Goal: Transaction & Acquisition: Book appointment/travel/reservation

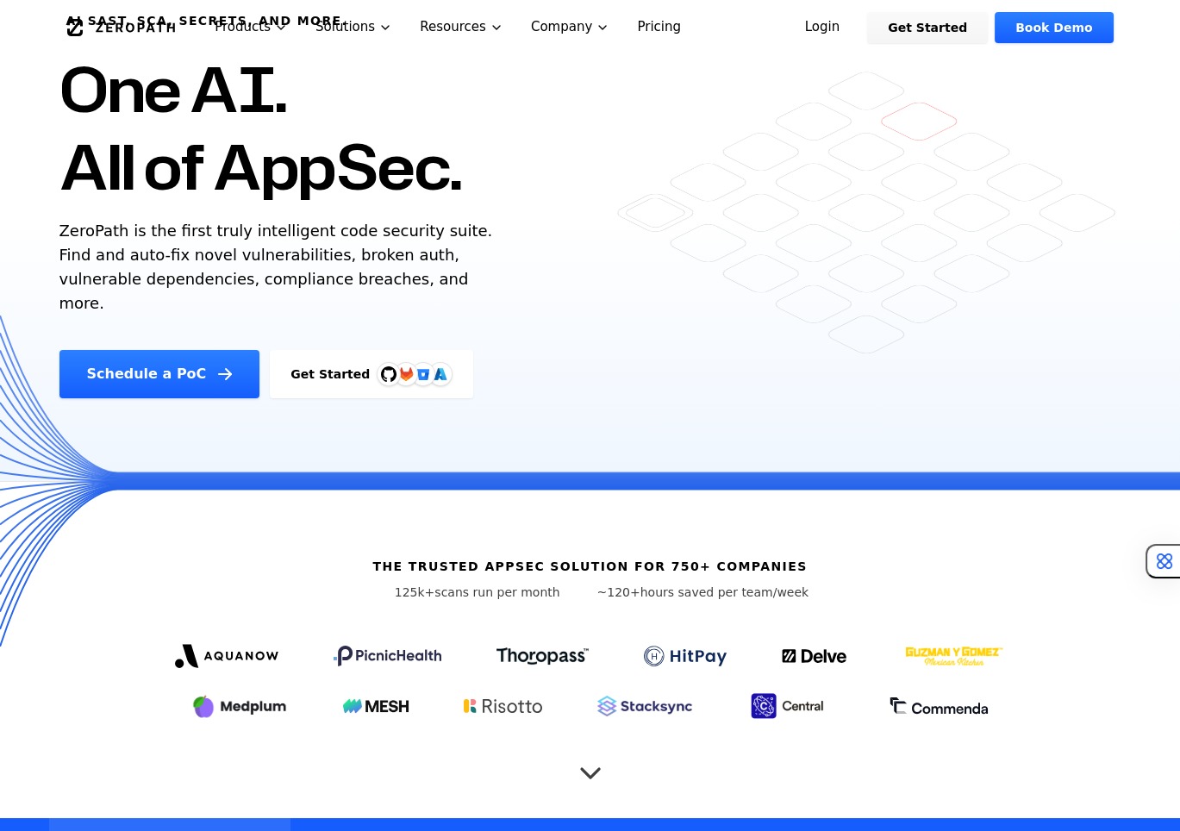
scroll to position [166, 0]
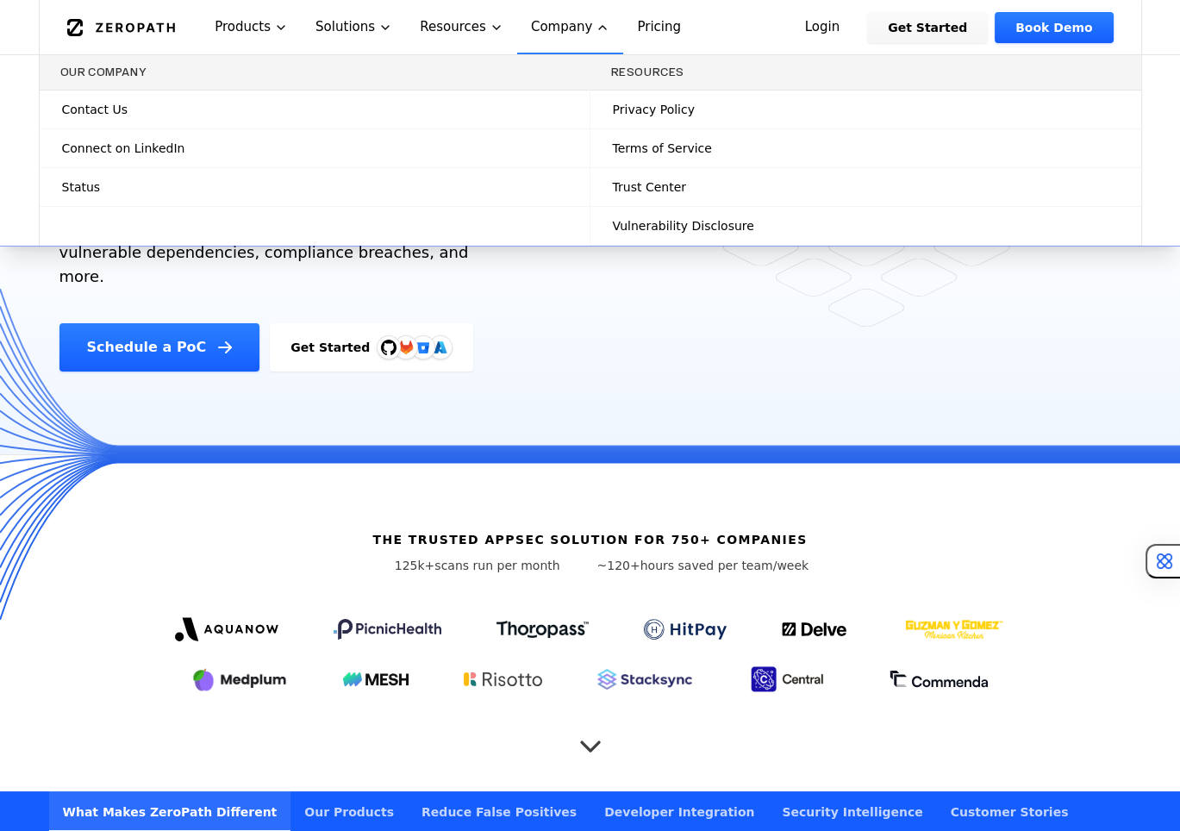
click at [604, 325] on div "Schedule a PoC Get Started" at bounding box center [351, 347] width 585 height 48
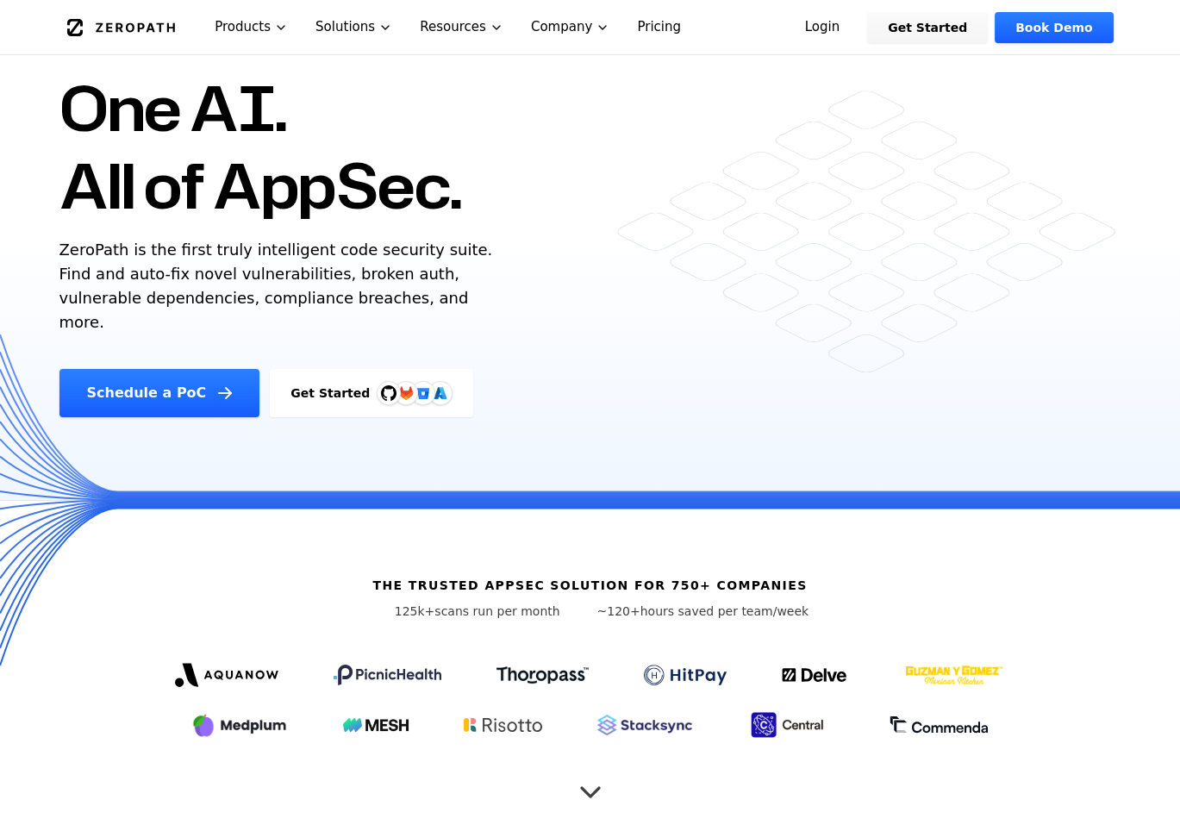
scroll to position [128, 0]
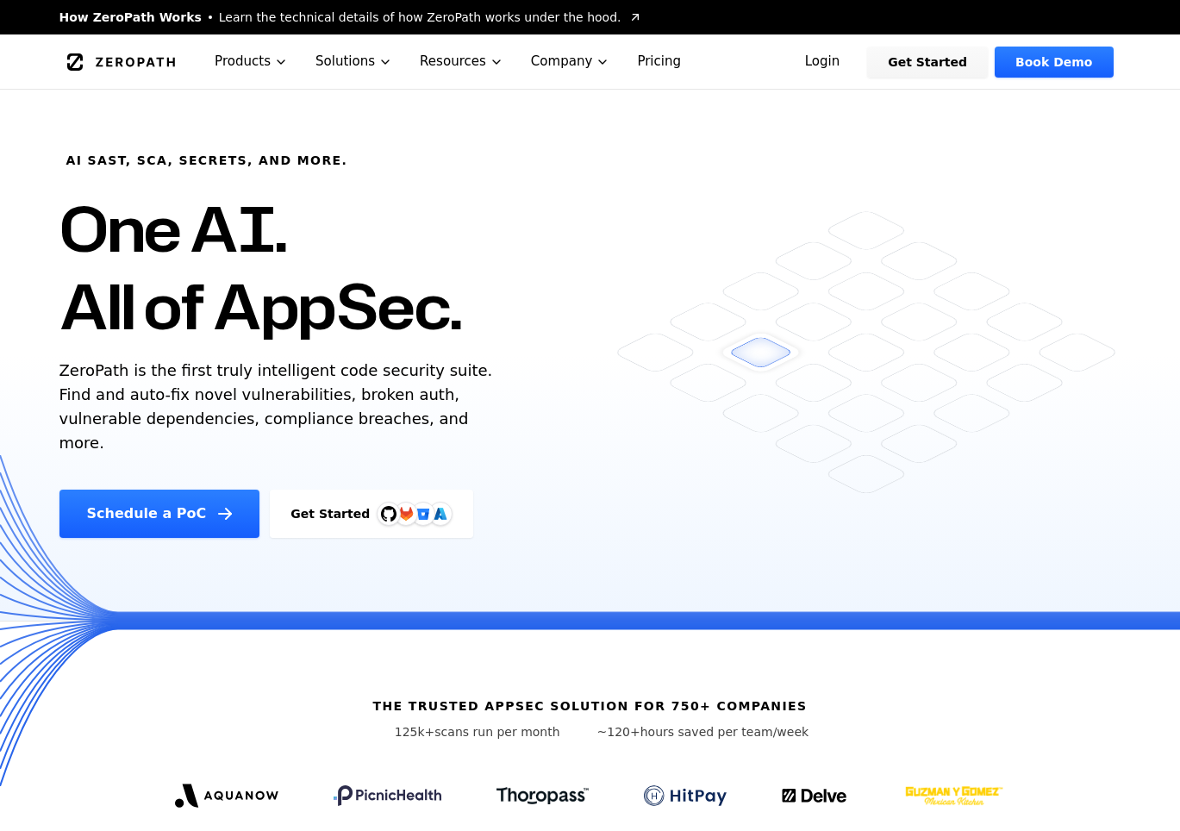
scroll to position [133, 0]
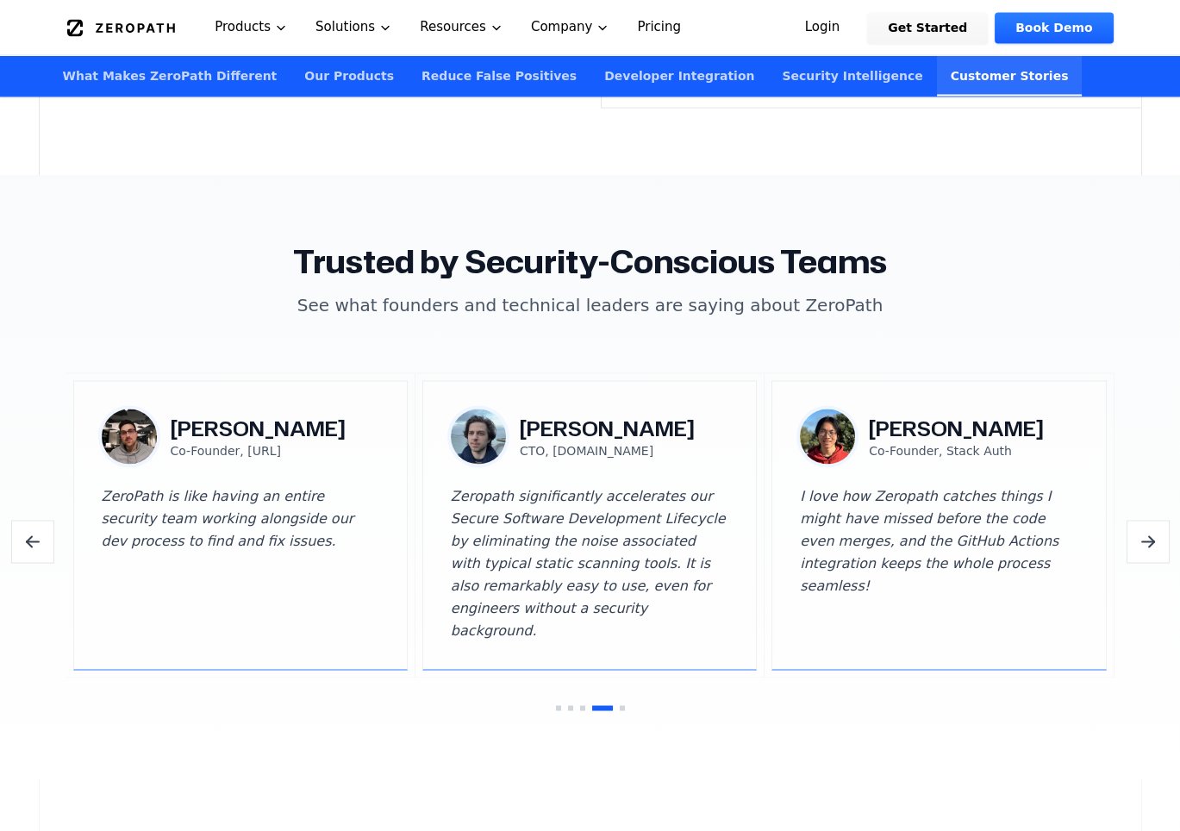
scroll to position [4944, 0]
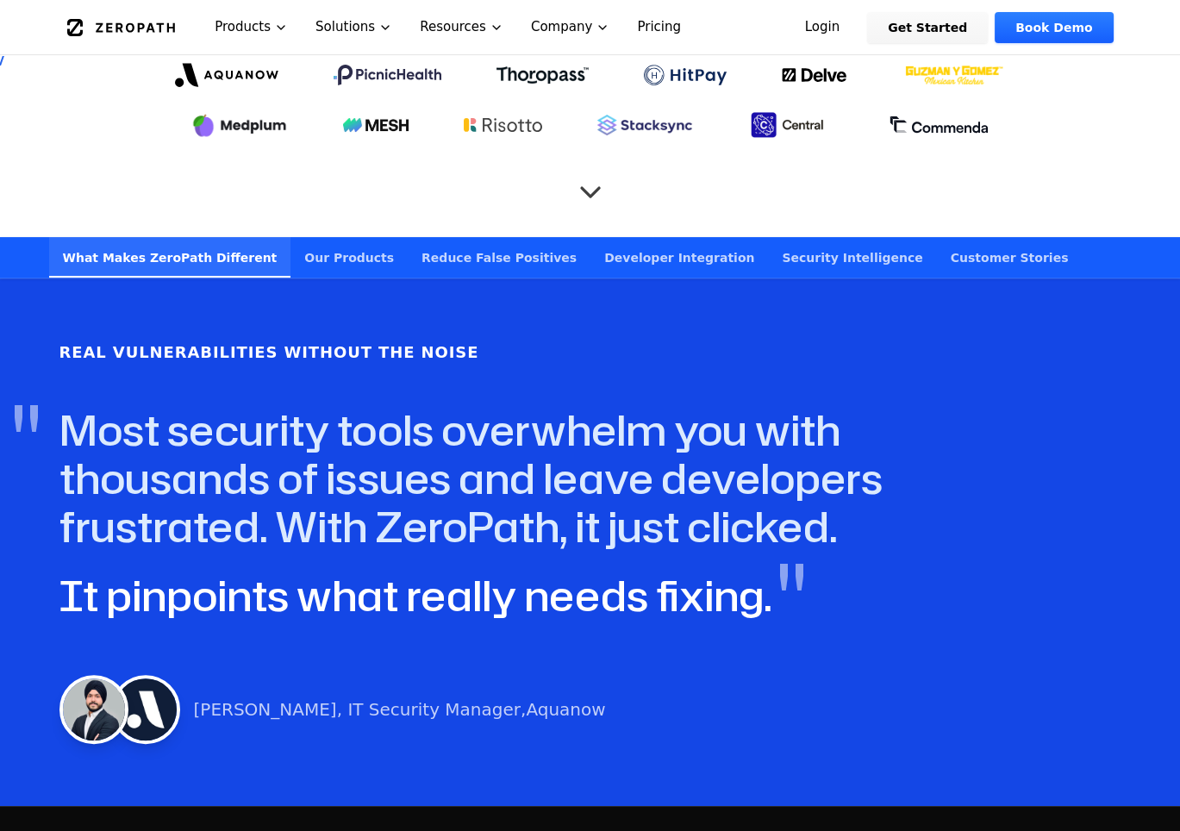
scroll to position [907, 0]
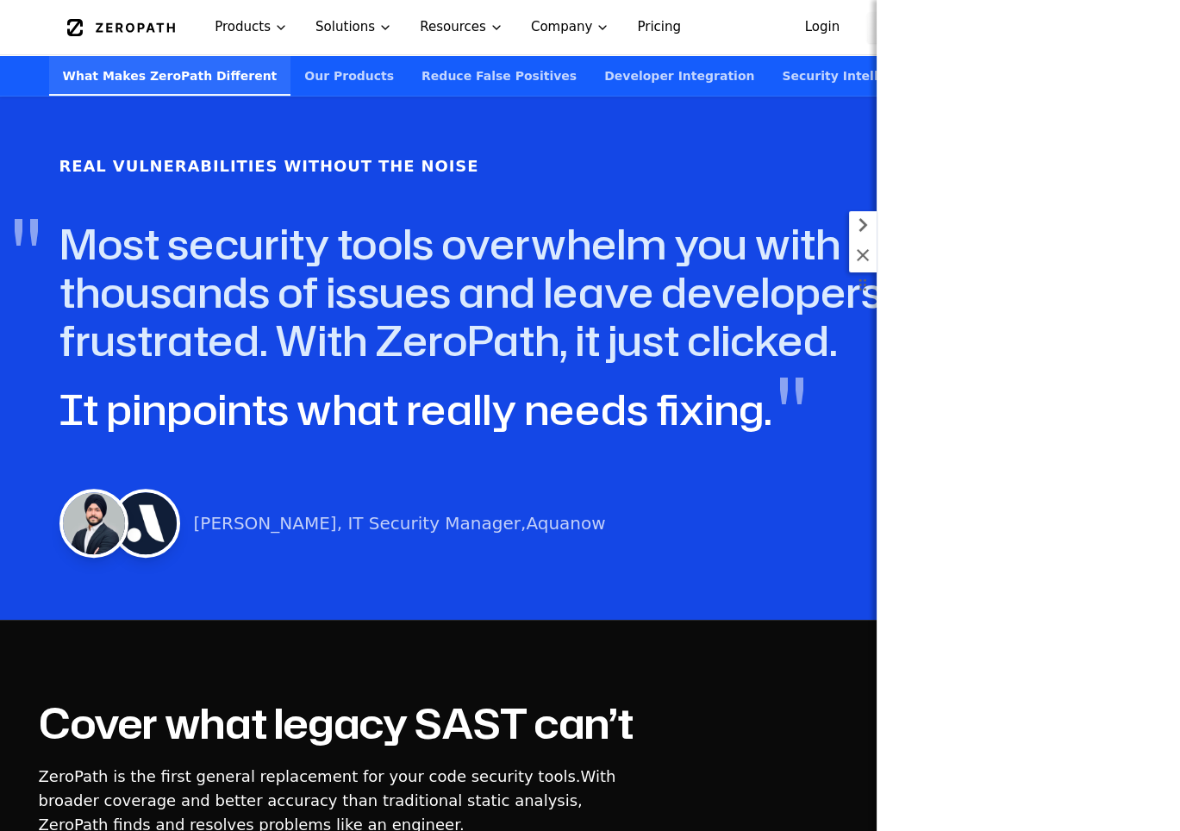
click at [865, 257] on icon at bounding box center [863, 255] width 12 height 12
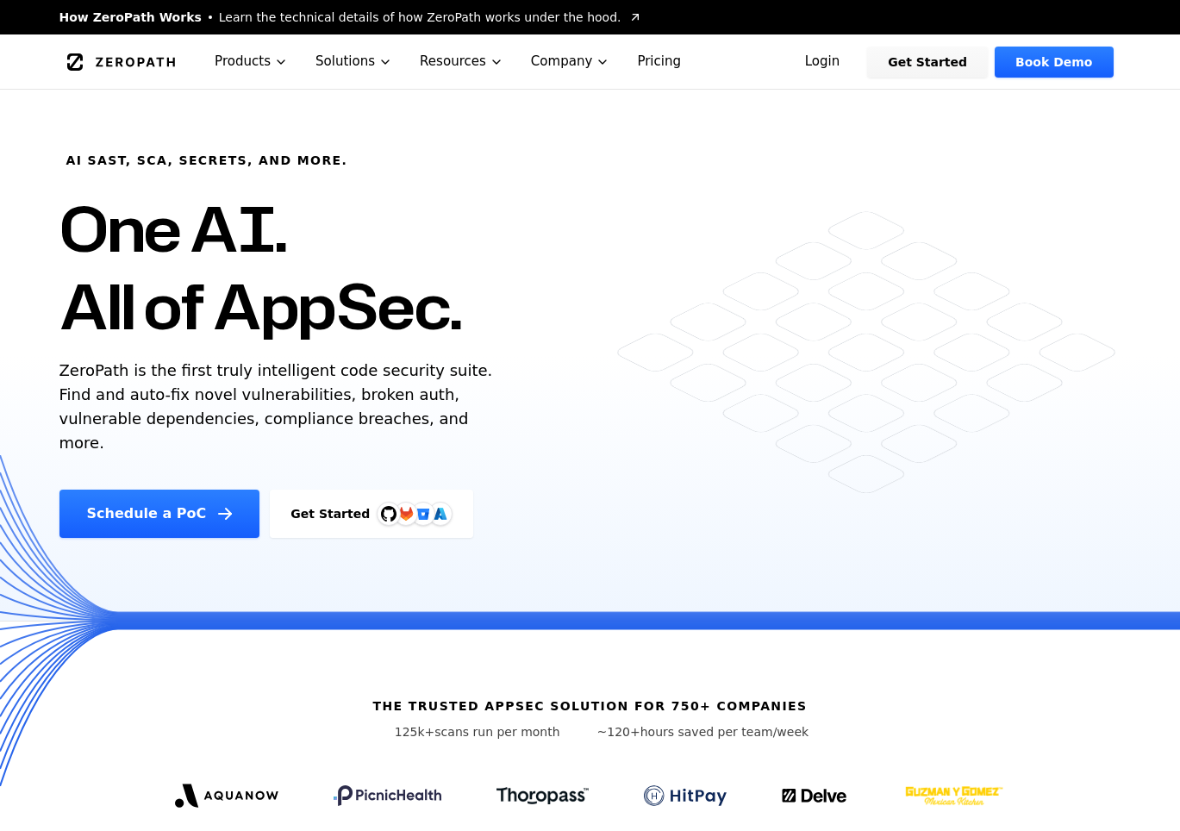
scroll to position [907, 0]
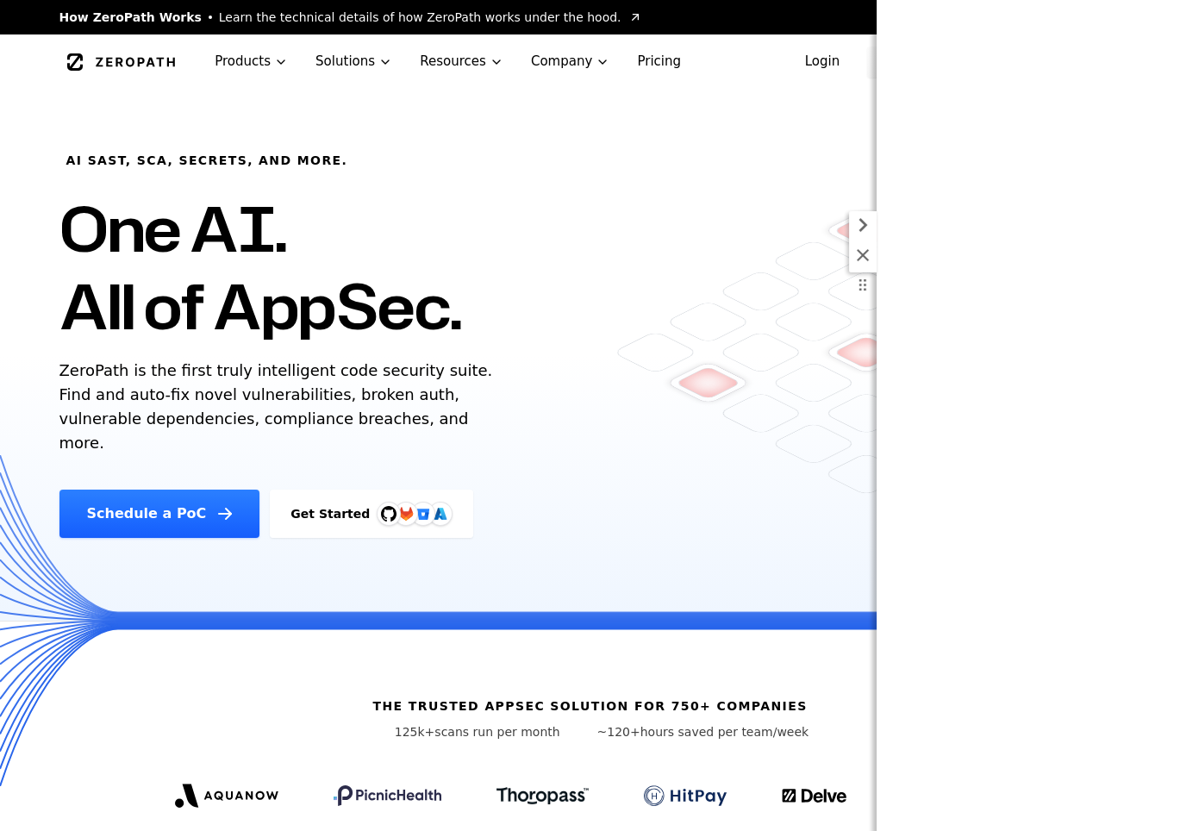
click at [866, 242] on div at bounding box center [863, 241] width 28 height 61
click at [859, 257] on icon at bounding box center [862, 255] width 21 height 21
